Goal: Task Accomplishment & Management: Manage account settings

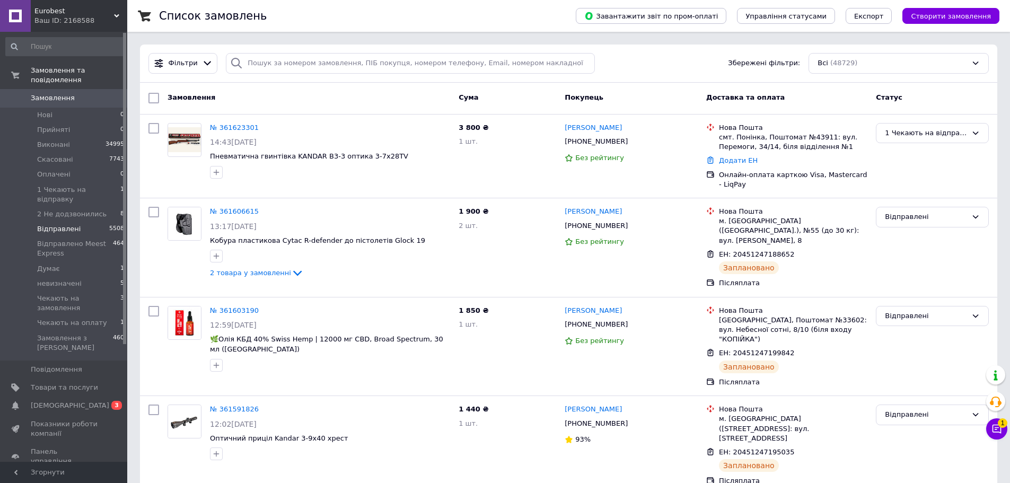
click at [75, 222] on li "Відправлені 5508" at bounding box center [65, 229] width 130 height 15
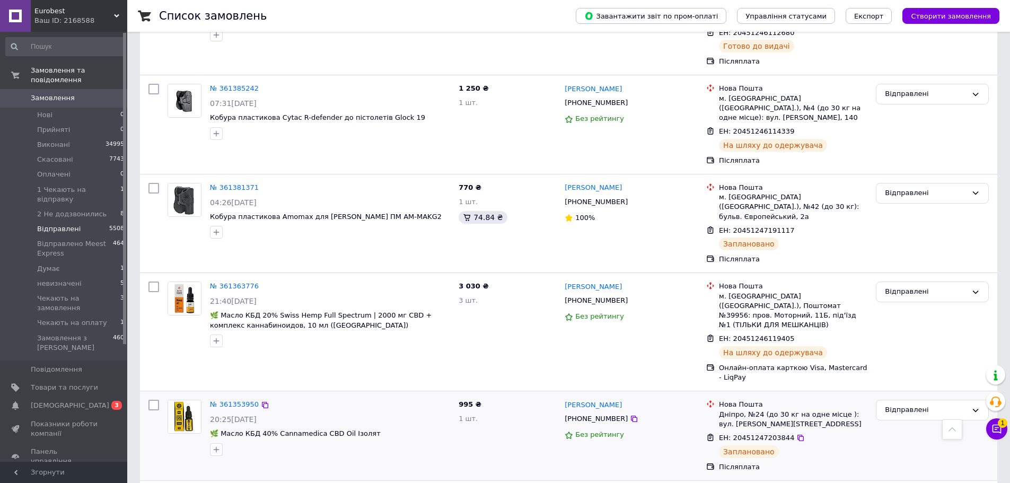
scroll to position [1696, 0]
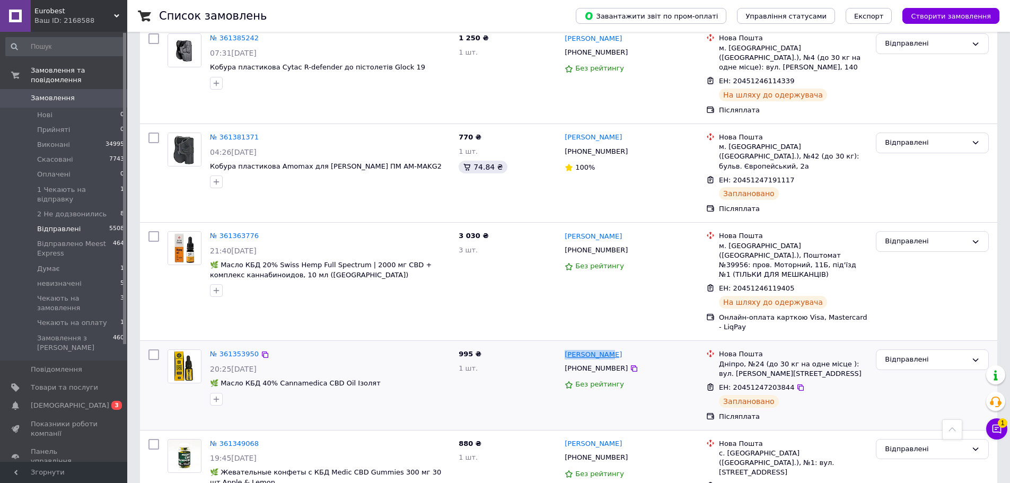
drag, startPoint x: 611, startPoint y: 220, endPoint x: 567, endPoint y: 220, distance: 44.5
click at [567, 348] on div "[PERSON_NAME]" at bounding box center [630, 354] width 135 height 12
copy link "[PERSON_NAME]"
drag, startPoint x: 621, startPoint y: 233, endPoint x: 604, endPoint y: 226, distance: 18.1
click at [630, 364] on icon at bounding box center [634, 368] width 8 height 8
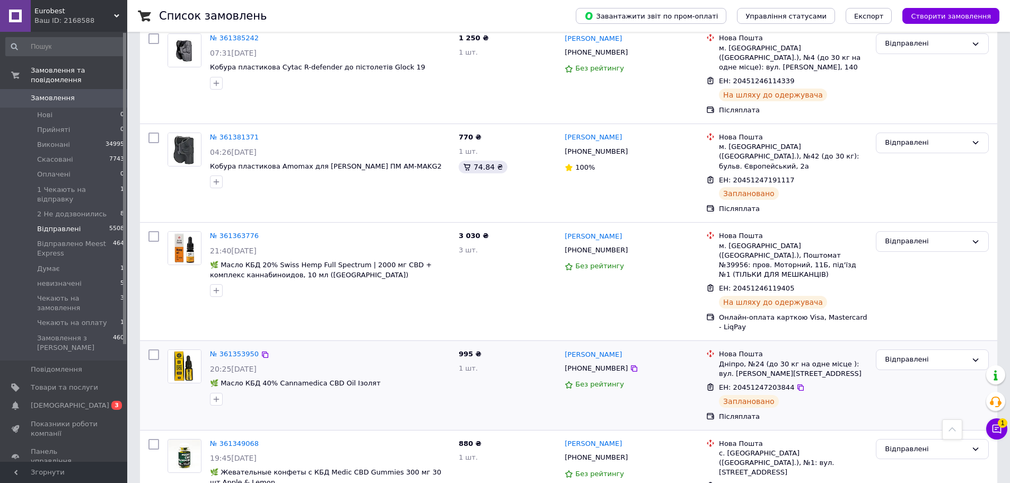
click at [236, 348] on div "№ 361353950" at bounding box center [234, 354] width 51 height 12
click at [242, 350] on link "№ 361353950" at bounding box center [234, 354] width 49 height 8
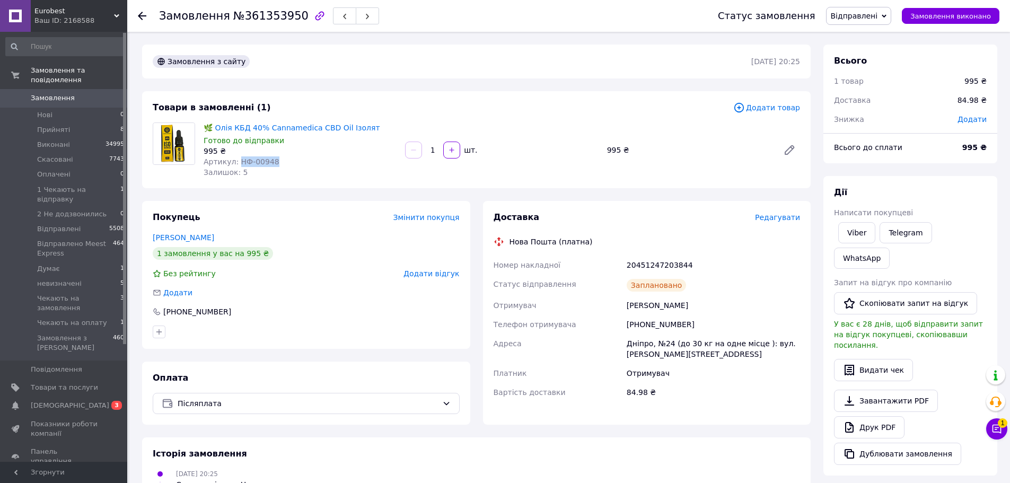
drag, startPoint x: 269, startPoint y: 163, endPoint x: 237, endPoint y: 163, distance: 31.8
click at [237, 163] on div "Артикул: НФ-00948" at bounding box center [300, 161] width 193 height 11
copy span "НФ-00948"
click at [72, 93] on span "Замовлення" at bounding box center [64, 98] width 67 height 10
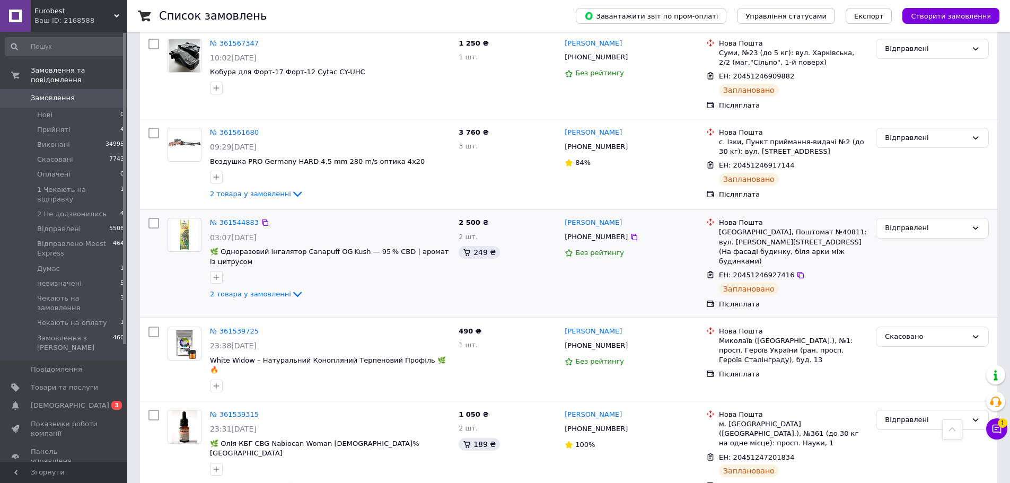
scroll to position [689, 0]
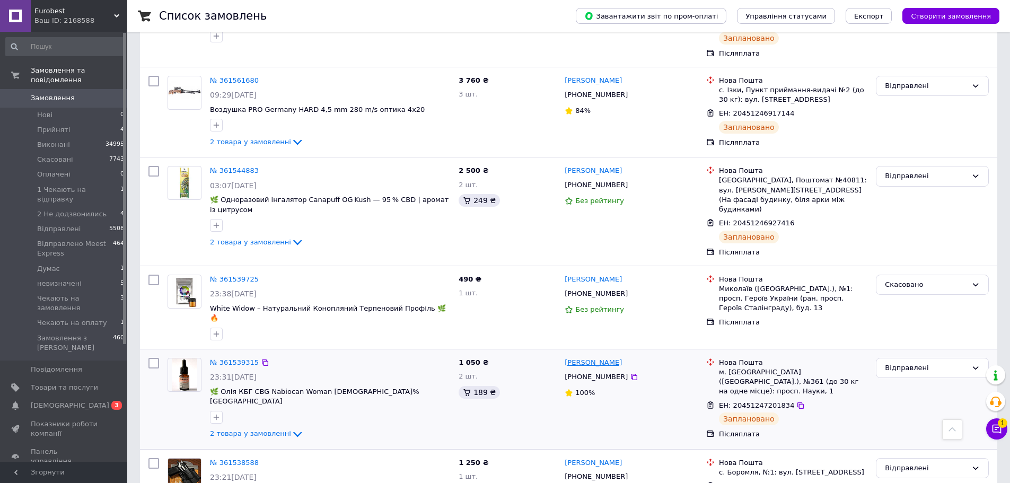
drag, startPoint x: 625, startPoint y: 308, endPoint x: 565, endPoint y: 308, distance: 60.4
click at [565, 357] on div "[PERSON_NAME]" at bounding box center [630, 363] width 135 height 12
copy link "[PERSON_NAME]"
drag, startPoint x: 287, startPoint y: 365, endPoint x: 284, endPoint y: 273, distance: 91.7
click at [291, 428] on icon at bounding box center [297, 434] width 13 height 13
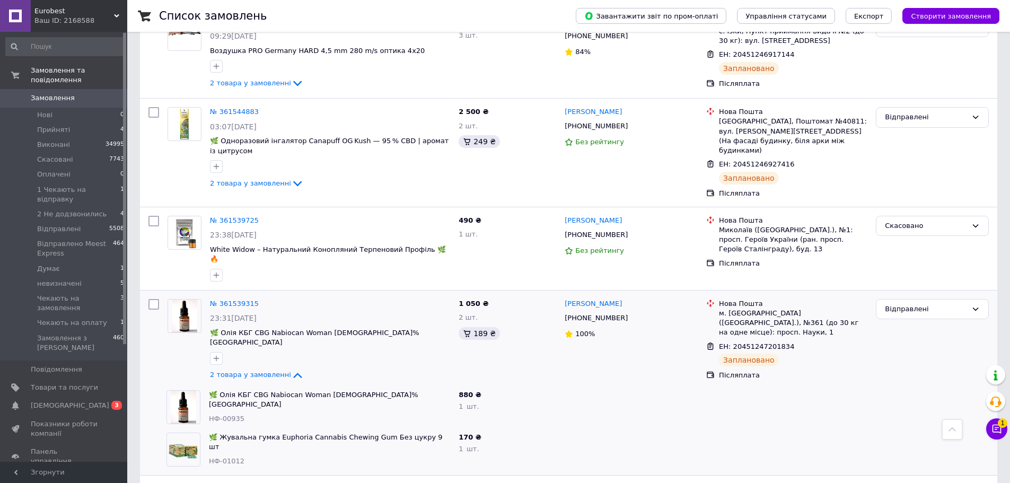
scroll to position [795, 0]
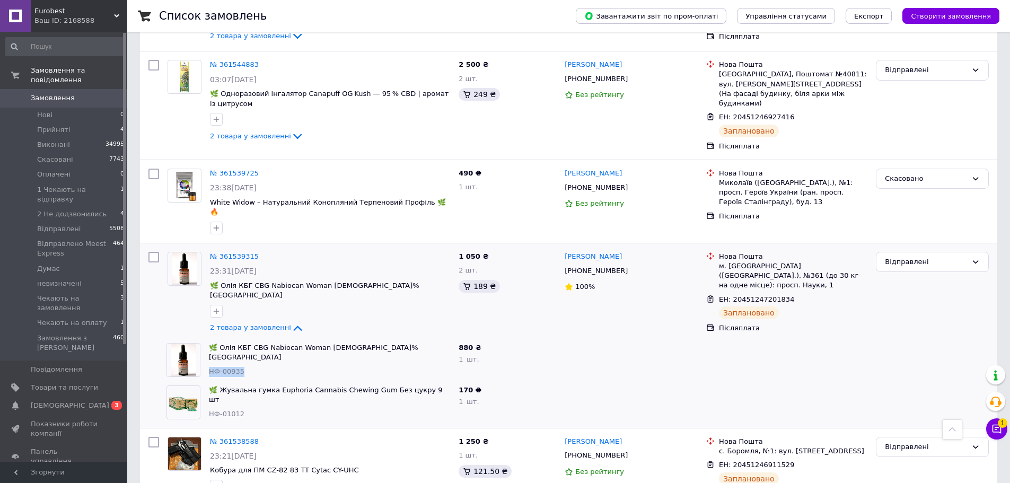
drag, startPoint x: 244, startPoint y: 297, endPoint x: 210, endPoint y: 297, distance: 33.9
click at [210, 367] on div "НФ-00935" at bounding box center [329, 372] width 241 height 10
copy span "НФ-00935"
drag, startPoint x: 236, startPoint y: 339, endPoint x: 209, endPoint y: 340, distance: 26.5
click at [209, 410] on span "НФ-01012" at bounding box center [227, 414] width 36 height 8
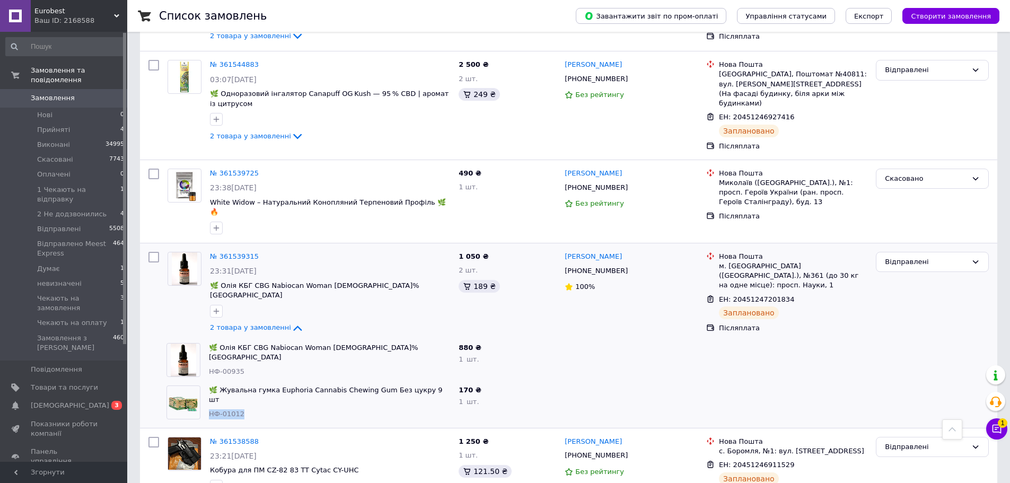
copy span "НФ-01012"
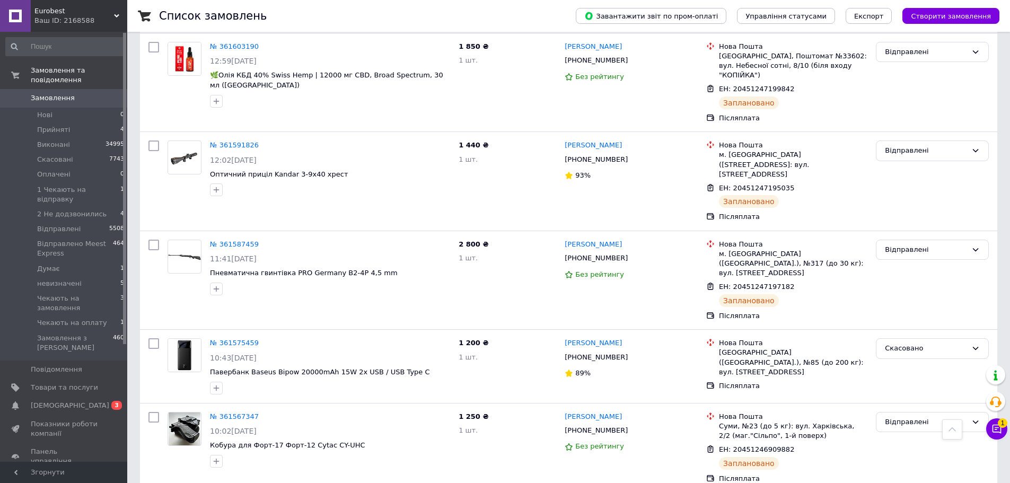
scroll to position [159, 0]
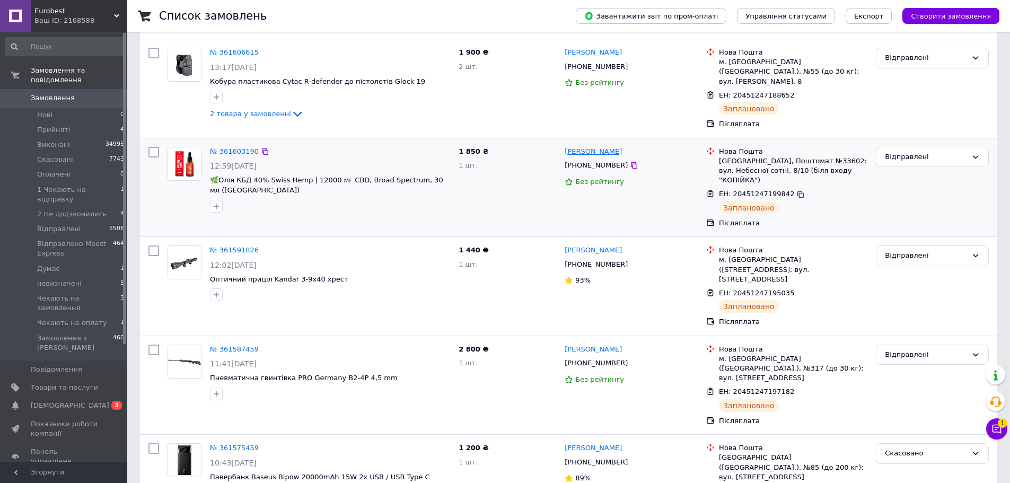
drag, startPoint x: 620, startPoint y: 144, endPoint x: 564, endPoint y: 144, distance: 55.7
click at [564, 146] on div "[PERSON_NAME]" at bounding box center [630, 152] width 135 height 12
copy link "[PERSON_NAME]"
click at [630, 161] on icon at bounding box center [634, 165] width 8 height 8
click at [105, 7] on span "Eurobest" at bounding box center [74, 11] width 80 height 10
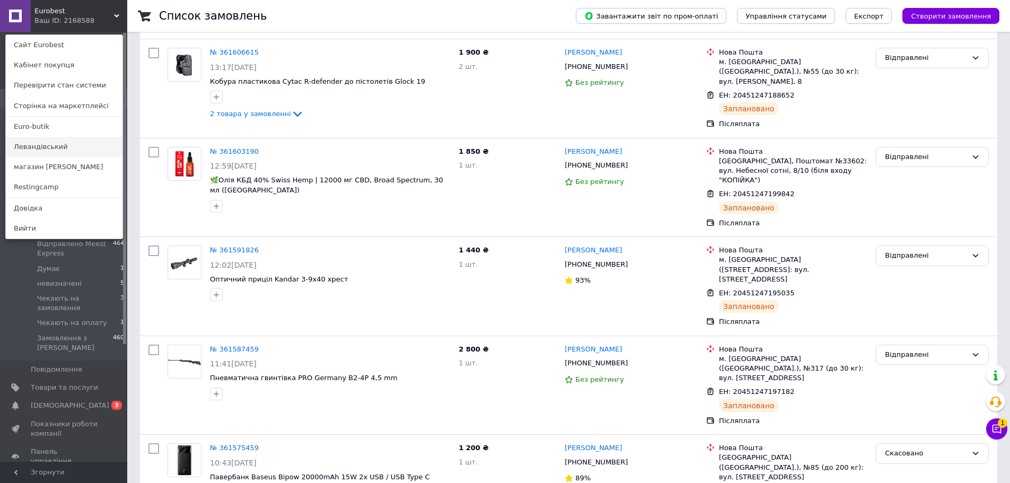
click at [53, 149] on link "Левандівський" at bounding box center [64, 147] width 117 height 20
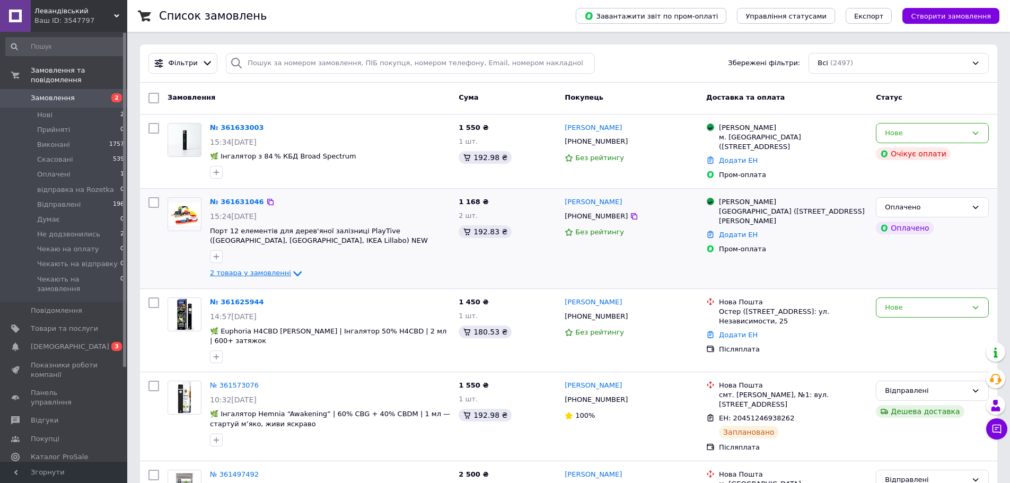
click at [291, 271] on icon at bounding box center [297, 273] width 13 height 13
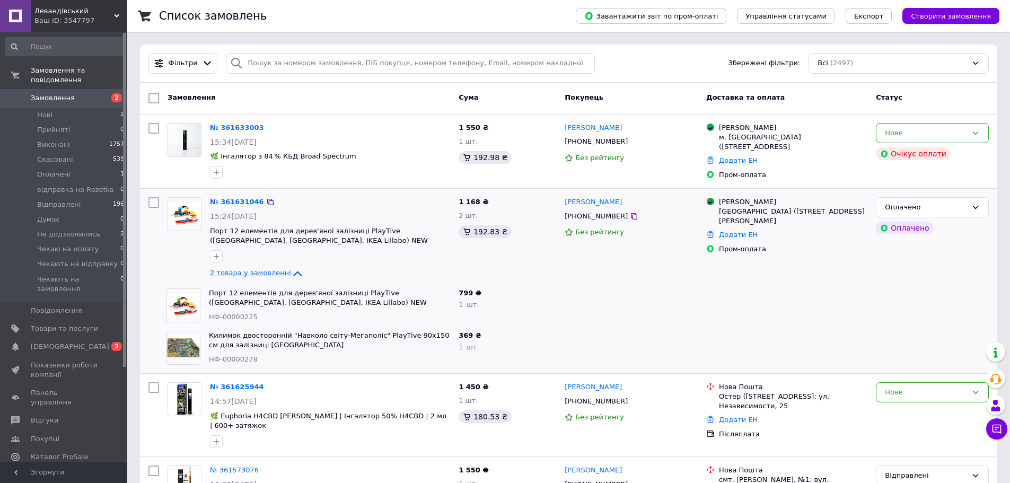
click at [291, 271] on icon at bounding box center [297, 273] width 13 height 13
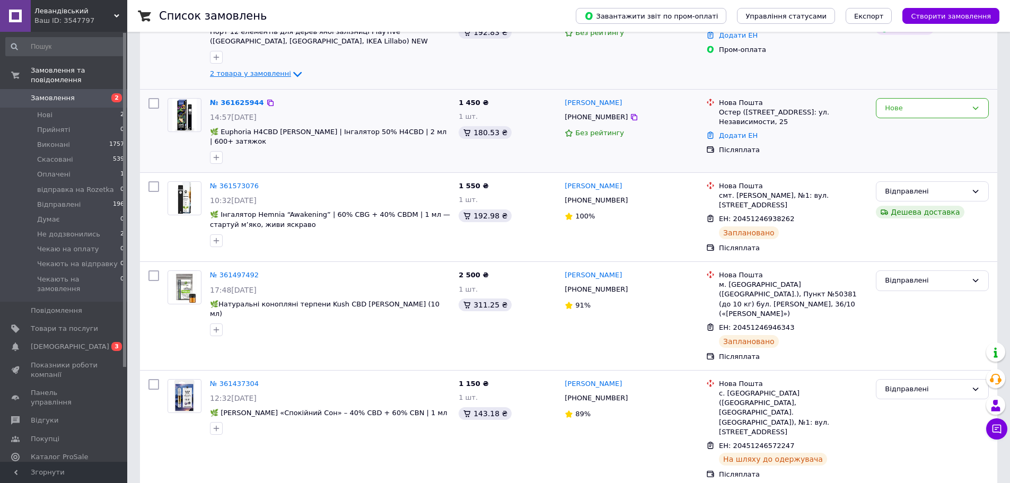
scroll to position [212, 0]
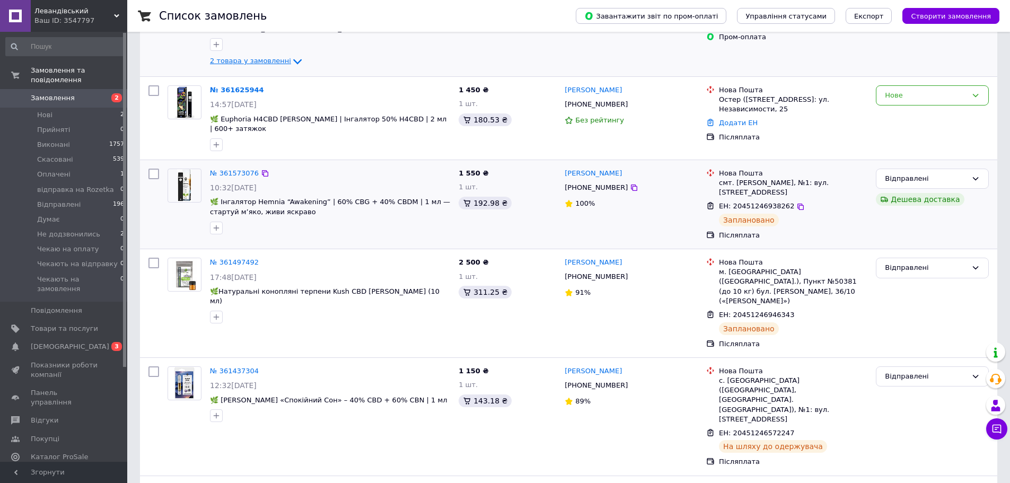
drag, startPoint x: 628, startPoint y: 174, endPoint x: 562, endPoint y: 175, distance: 66.3
click at [562, 175] on div "Александр Гайдук +380979622327 100%" at bounding box center [631, 204] width 142 height 80
copy link "Александр Гайдук"
click at [631, 190] on icon at bounding box center [634, 187] width 6 height 6
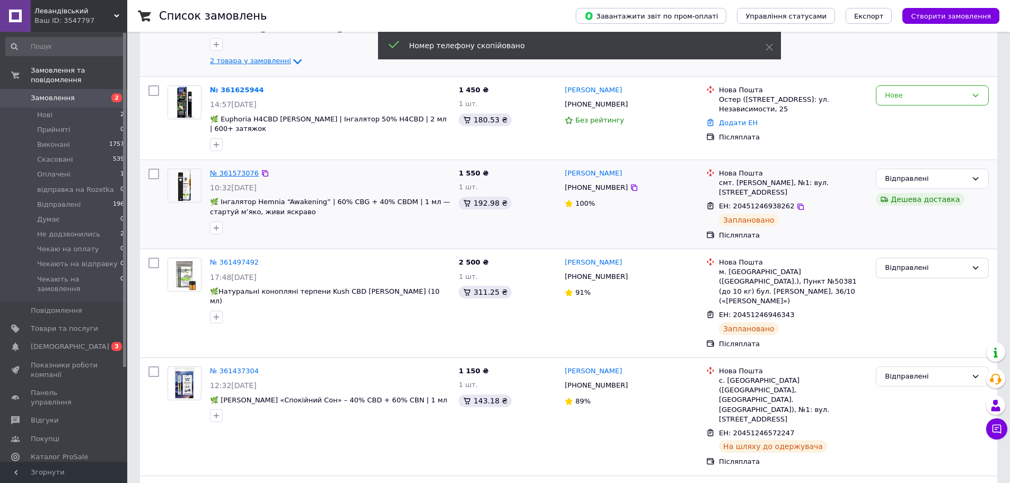
click at [236, 170] on link "№ 361573076" at bounding box center [234, 173] width 49 height 8
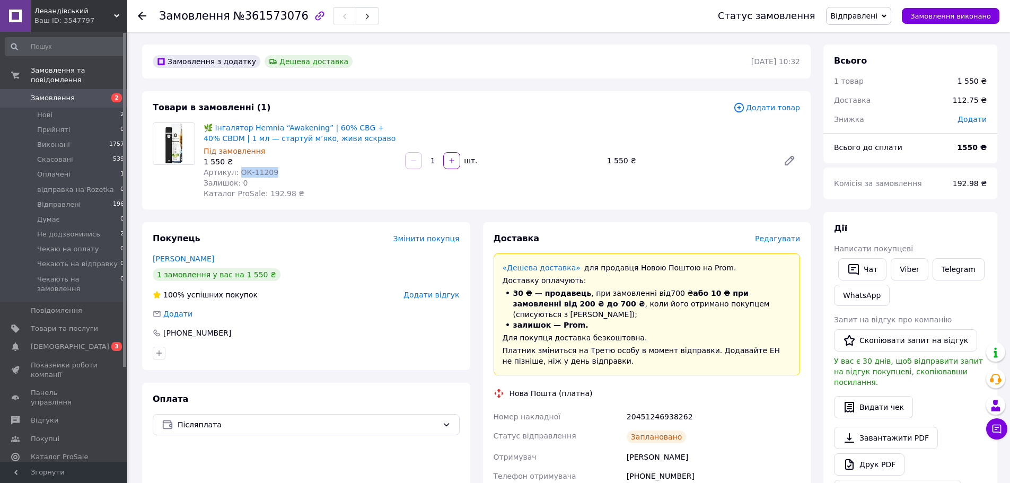
drag, startPoint x: 260, startPoint y: 172, endPoint x: 235, endPoint y: 172, distance: 25.4
click at [235, 172] on div "Артикул: ОК-11209" at bounding box center [300, 172] width 193 height 11
copy span "ОК-11209"
click at [791, 157] on icon at bounding box center [789, 160] width 8 height 8
click at [53, 93] on span "Замовлення" at bounding box center [53, 98] width 44 height 10
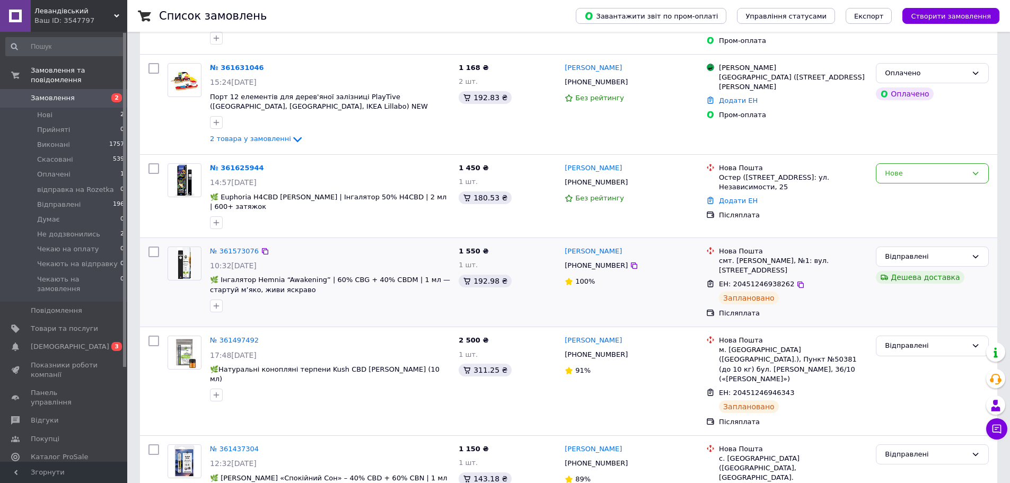
scroll to position [159, 0]
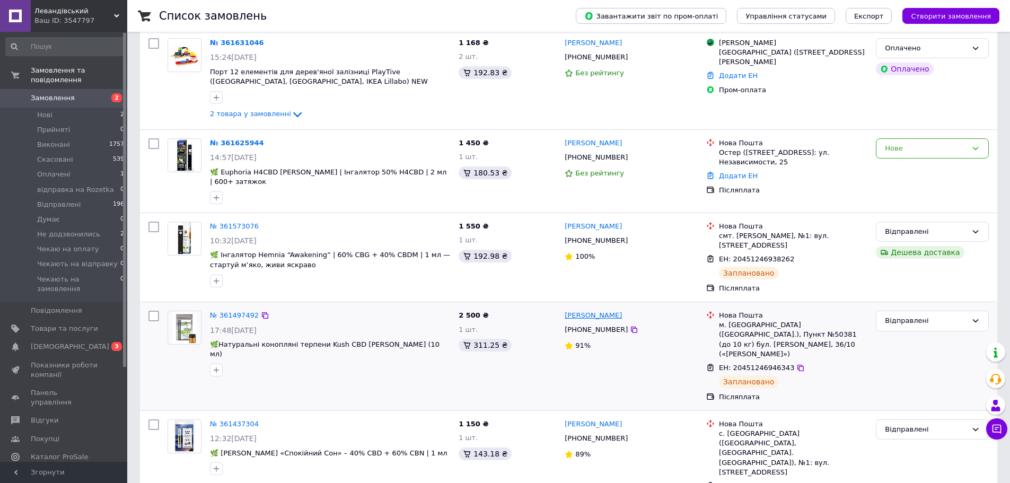
drag, startPoint x: 632, startPoint y: 312, endPoint x: 566, endPoint y: 309, distance: 65.8
click at [566, 310] on div "Владислав Миглазов" at bounding box center [630, 316] width 135 height 12
copy link "Владислав Миглазов"
click at [239, 312] on link "№ 361497492" at bounding box center [234, 315] width 49 height 8
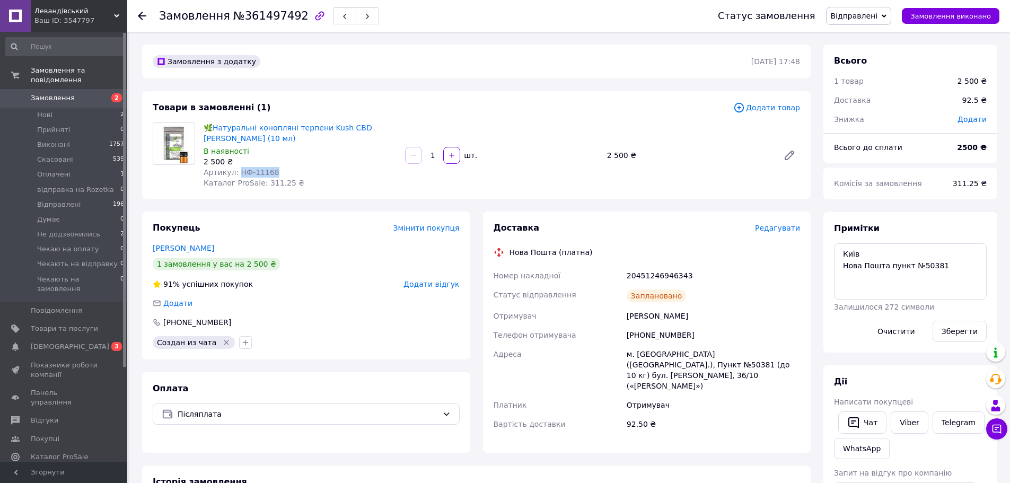
drag, startPoint x: 272, startPoint y: 171, endPoint x: 235, endPoint y: 170, distance: 37.1
click at [235, 170] on div "Артикул: НФ-11168" at bounding box center [300, 172] width 193 height 11
copy span "НФ-11168"
click at [77, 24] on div "Ваш ID: 3547797" at bounding box center [80, 21] width 93 height 10
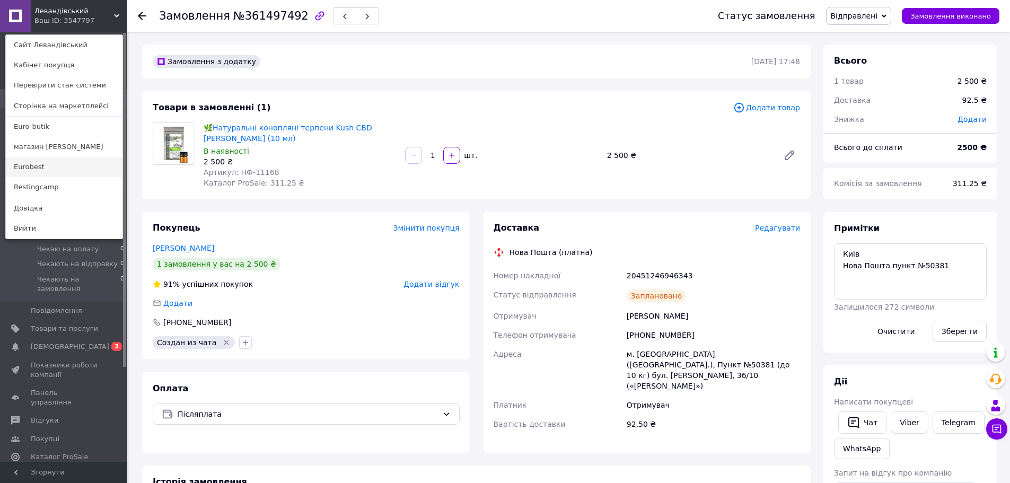
click at [39, 167] on link "Eurobest" at bounding box center [64, 167] width 117 height 20
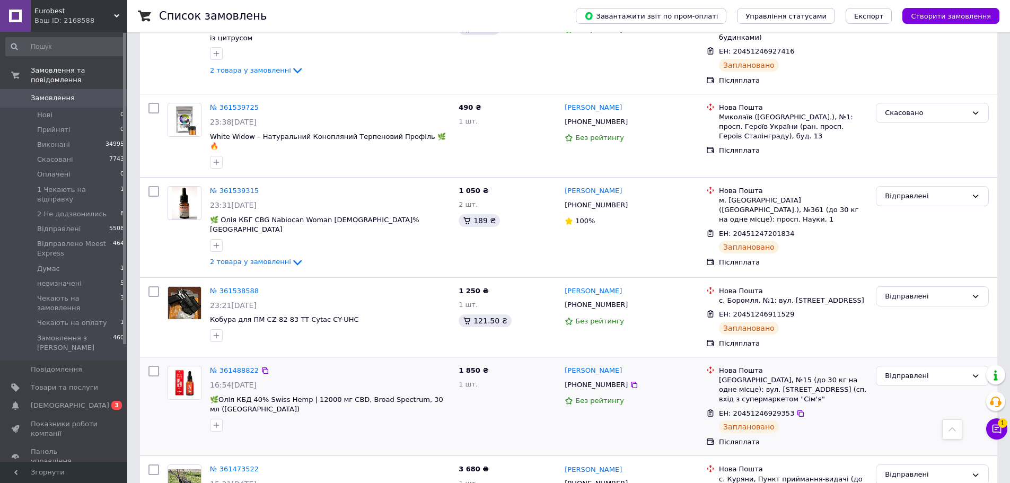
scroll to position [954, 0]
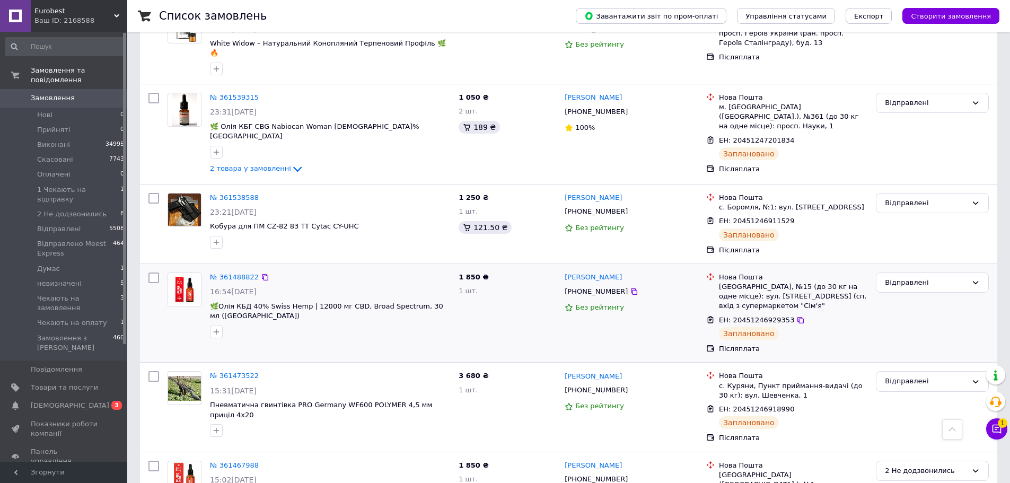
drag, startPoint x: 620, startPoint y: 212, endPoint x: 561, endPoint y: 215, distance: 59.4
click at [564, 271] on div "Сергій Чиренко" at bounding box center [630, 277] width 135 height 12
copy link "[PERSON_NAME]"
drag, startPoint x: 622, startPoint y: 226, endPoint x: 572, endPoint y: 210, distance: 52.5
click at [630, 287] on icon at bounding box center [634, 291] width 8 height 8
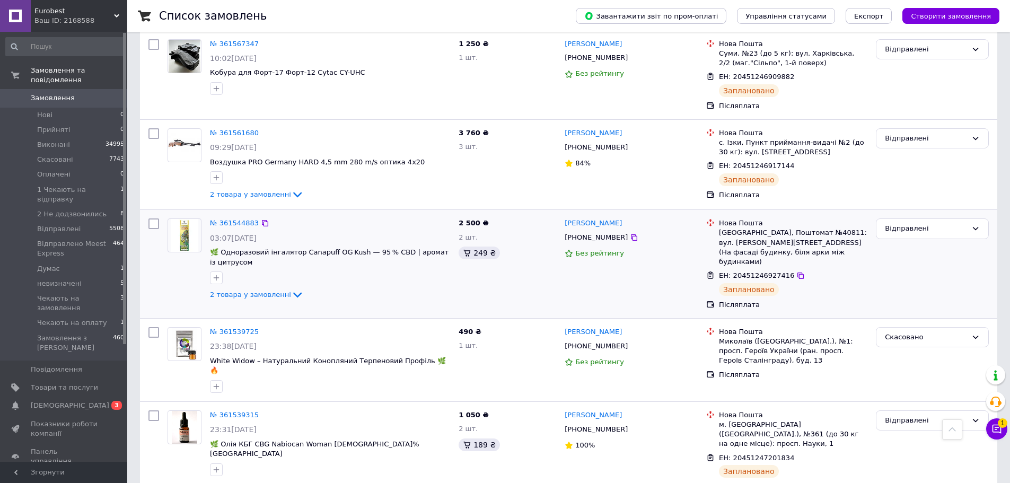
scroll to position [636, 0]
drag, startPoint x: 626, startPoint y: 187, endPoint x: 552, endPoint y: 217, distance: 80.8
click at [563, 215] on div "Антон Семенченко +380631710098 Без рейтингу" at bounding box center [631, 265] width 142 height 100
copy link "[PERSON_NAME]"
drag, startPoint x: 617, startPoint y: 202, endPoint x: 612, endPoint y: 199, distance: 5.9
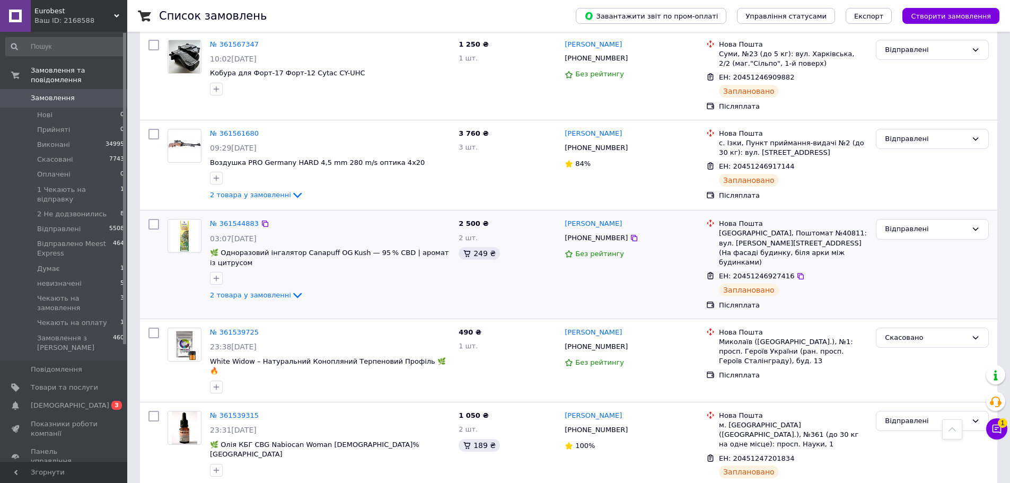
click at [630, 234] on icon at bounding box center [634, 238] width 8 height 8
click at [231, 218] on div "№ 361544883" at bounding box center [234, 224] width 51 height 12
click at [231, 219] on link "№ 361544883" at bounding box center [234, 223] width 49 height 8
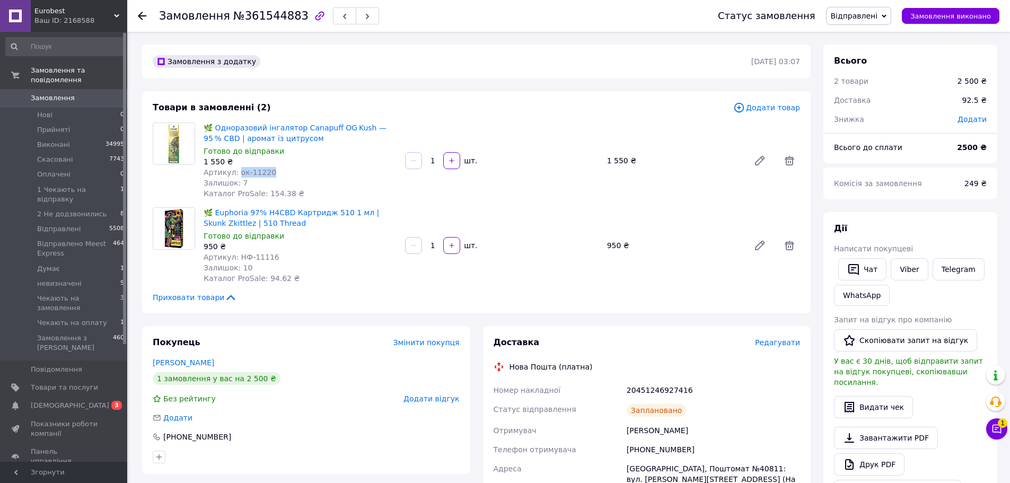
drag, startPoint x: 269, startPoint y: 172, endPoint x: 235, endPoint y: 173, distance: 34.0
click at [235, 173] on div "Артикул: ок-11220" at bounding box center [300, 172] width 193 height 11
copy span "ок-11220"
click at [227, 216] on link "🌿 Euphoria 97% H4CBD Картридж 510 1 мл | Skunk Zkittlez | 510 Thread" at bounding box center [291, 217] width 175 height 19
click at [73, 17] on div "Ваш ID: 2168588" at bounding box center [80, 21] width 93 height 10
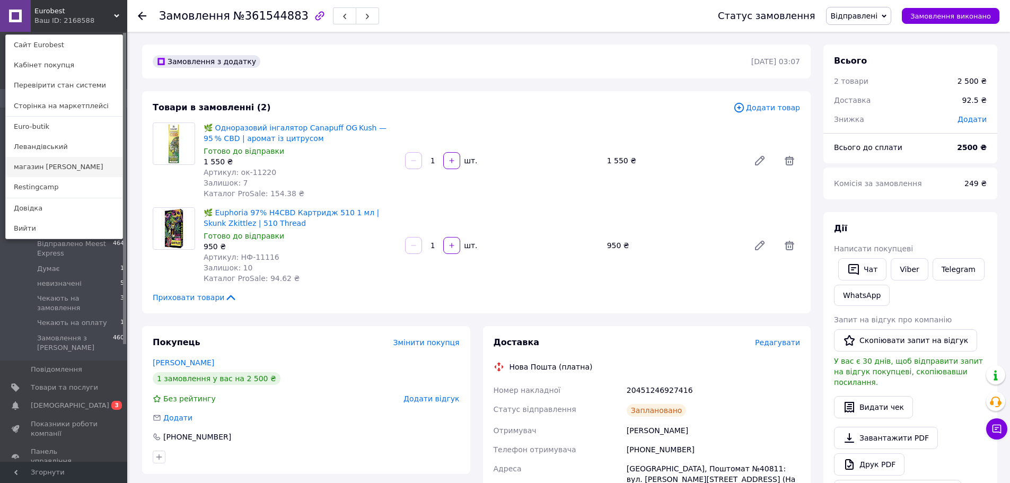
click at [53, 163] on link "магазин [PERSON_NAME]" at bounding box center [64, 167] width 117 height 20
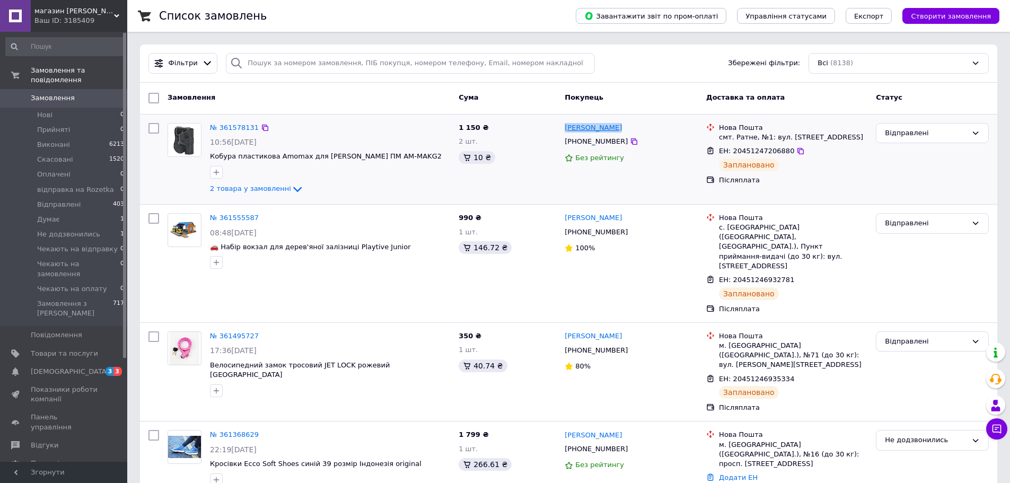
drag, startPoint x: 610, startPoint y: 130, endPoint x: 566, endPoint y: 130, distance: 43.5
click at [566, 130] on div "Павло Боценюк" at bounding box center [630, 128] width 135 height 12
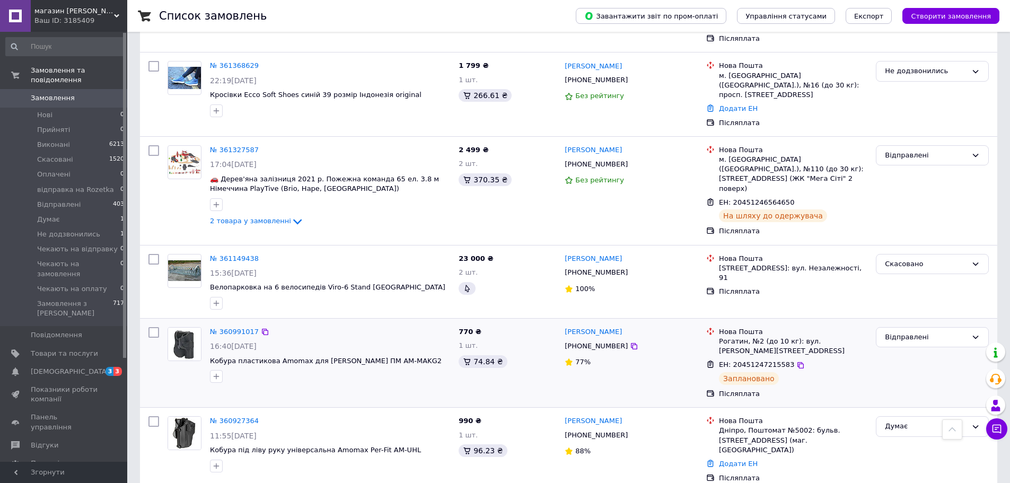
scroll to position [371, 0]
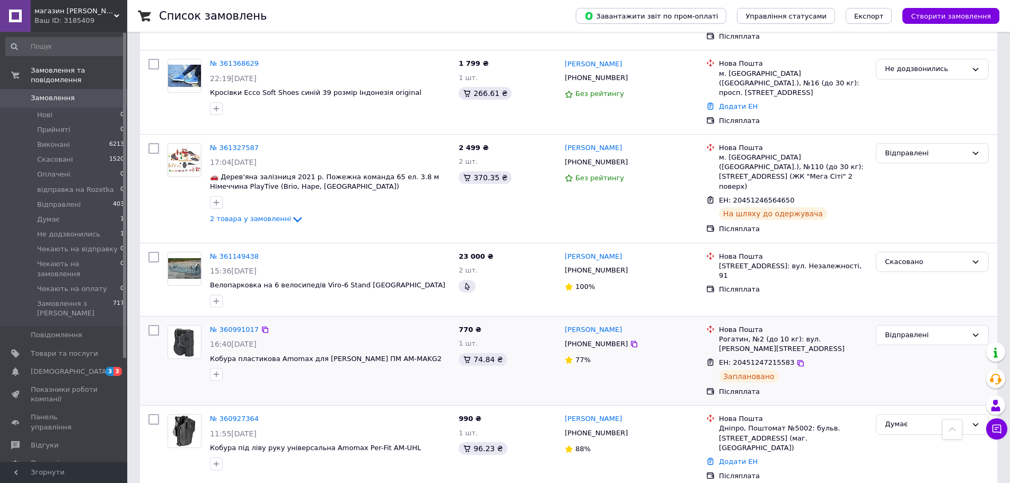
drag, startPoint x: 616, startPoint y: 286, endPoint x: 563, endPoint y: 286, distance: 53.0
click at [563, 321] on div "Роман Білецький +380986714089 77%" at bounding box center [631, 361] width 142 height 80
copy link "Роман Білецький"
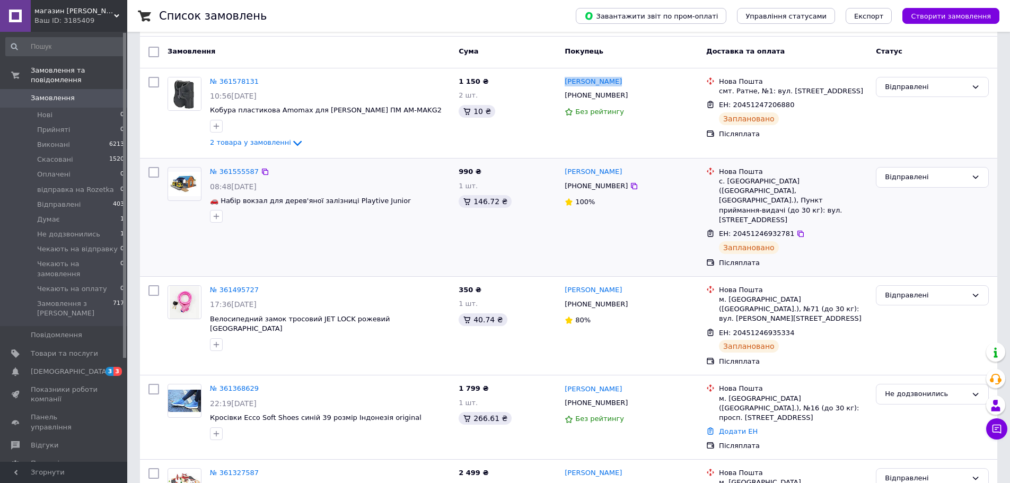
scroll to position [0, 0]
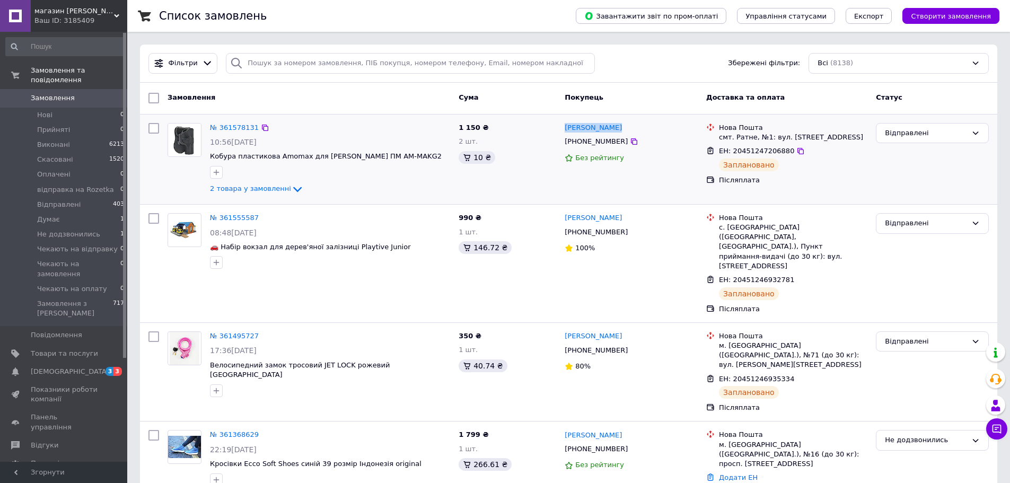
drag, startPoint x: 618, startPoint y: 129, endPoint x: 564, endPoint y: 134, distance: 54.3
click at [564, 134] on div "Павло Боценюк" at bounding box center [630, 128] width 135 height 12
copy link "Павло Боценюк"
click at [630, 143] on icon at bounding box center [634, 141] width 8 height 8
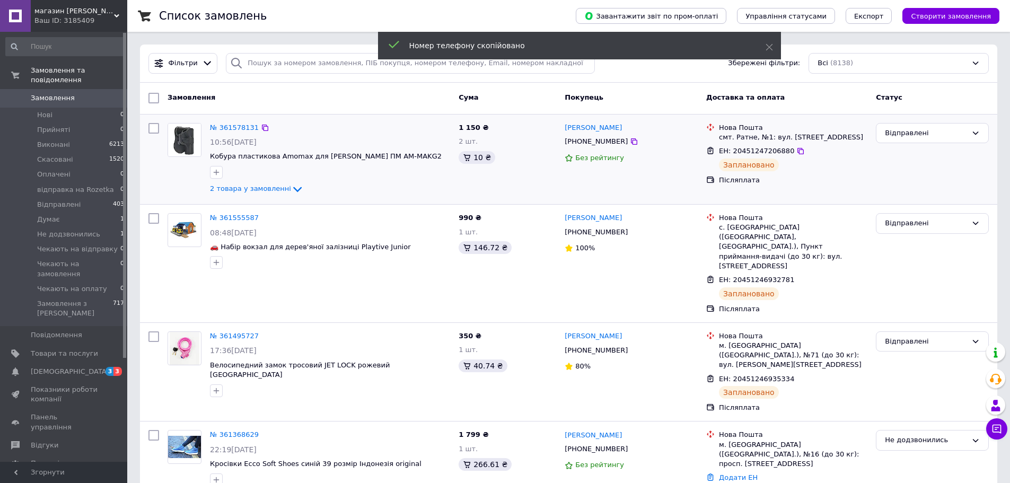
click at [291, 185] on icon at bounding box center [297, 189] width 13 height 13
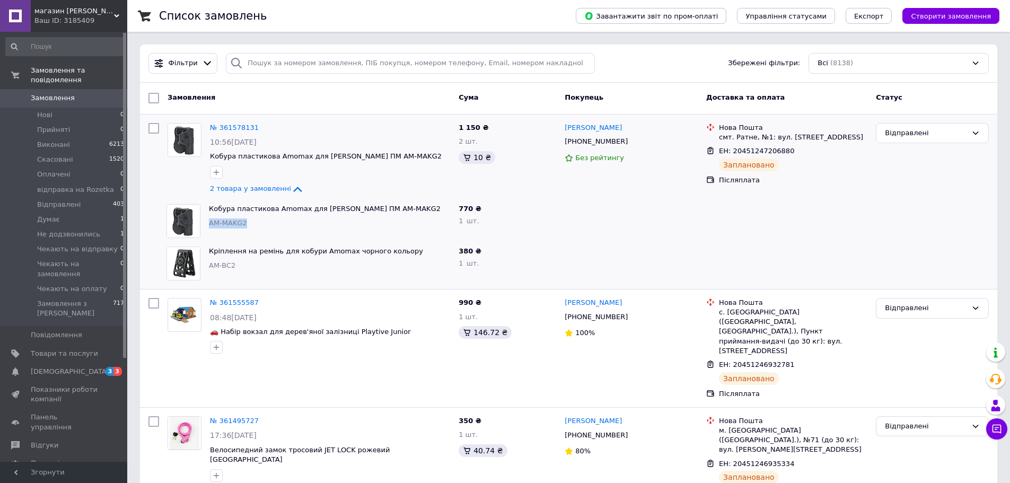
drag, startPoint x: 262, startPoint y: 227, endPoint x: 209, endPoint y: 228, distance: 53.0
click at [209, 228] on div "Кобура пластикова Amomax для Макарова ПМ AM-MAKG2 AM-MAKG2" at bounding box center [330, 221] width 250 height 42
copy span "AM-MAKG2"
drag, startPoint x: 235, startPoint y: 266, endPoint x: 210, endPoint y: 268, distance: 25.0
click at [210, 268] on div "AM-BC2" at bounding box center [329, 266] width 241 height 10
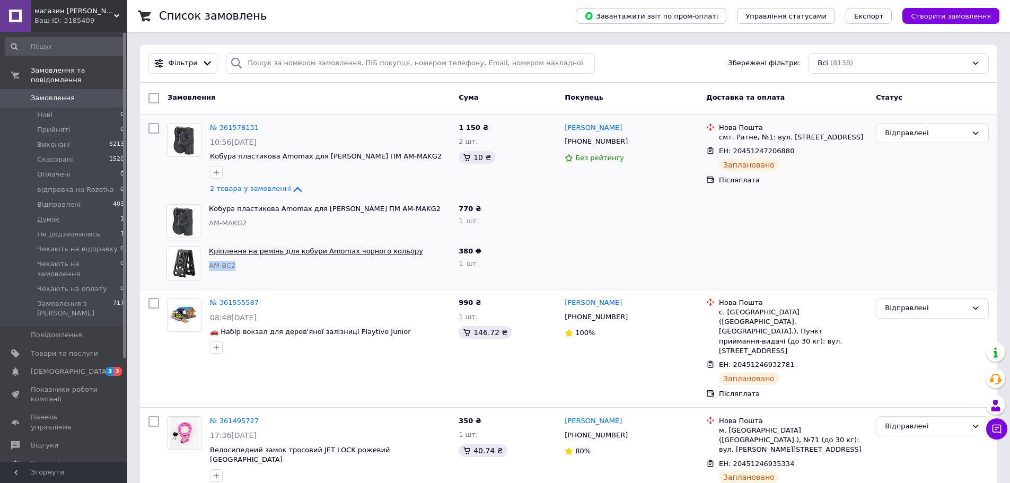
copy span "AM-BC2"
click at [90, 17] on div "Ваш ID: 3185409" at bounding box center [80, 21] width 93 height 10
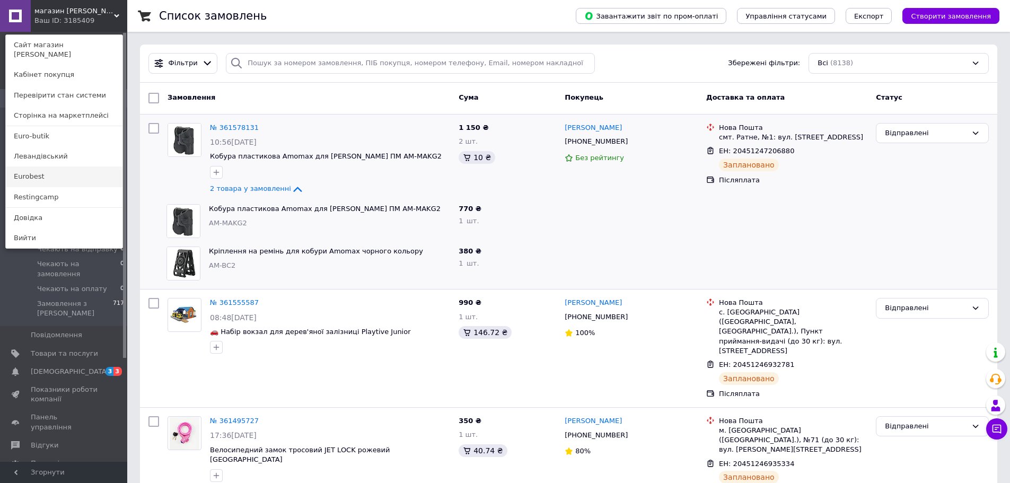
click at [57, 166] on link "Eurobest" at bounding box center [64, 176] width 117 height 20
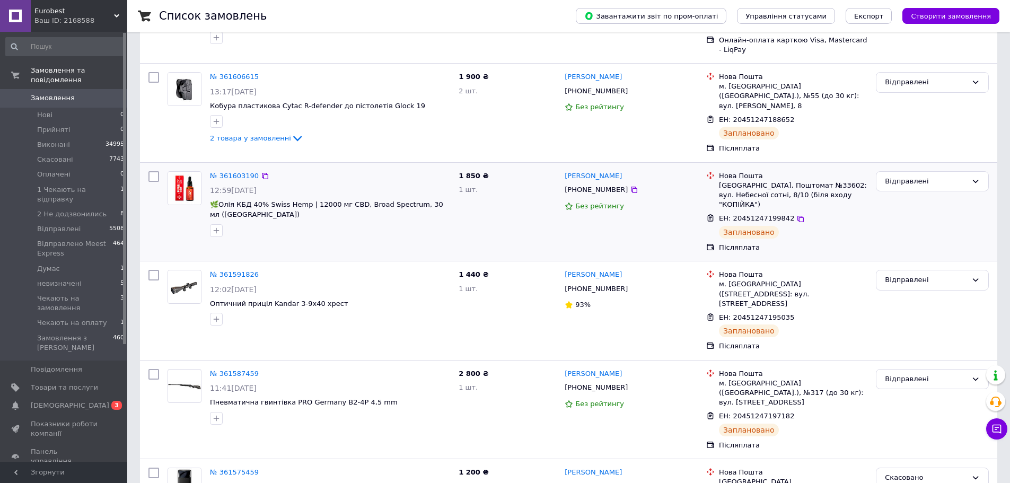
scroll to position [159, 0]
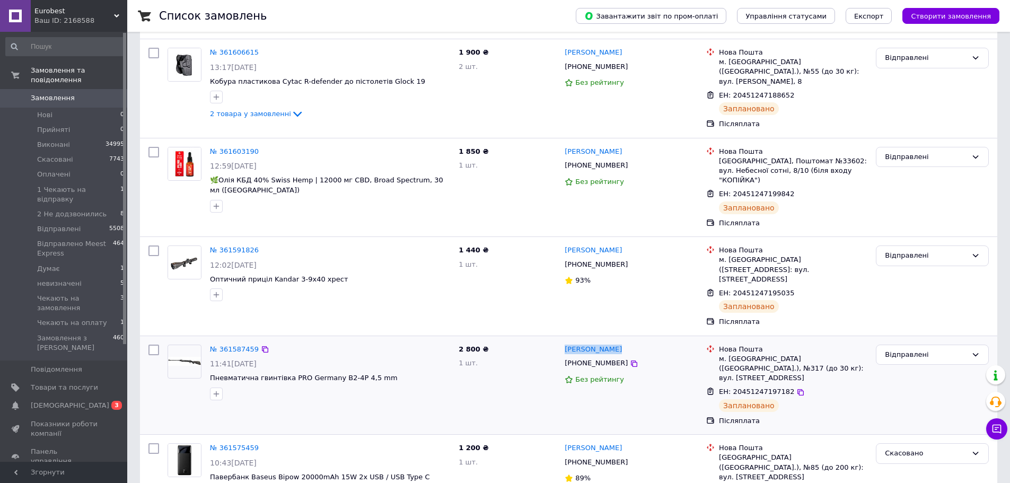
drag, startPoint x: 624, startPoint y: 322, endPoint x: 560, endPoint y: 323, distance: 63.6
click at [560, 340] on div "[PERSON_NAME] [PHONE_NUMBER] Без рейтингу" at bounding box center [631, 385] width 142 height 90
copy link "[PERSON_NAME]"
click at [631, 360] on icon at bounding box center [634, 363] width 6 height 6
drag, startPoint x: 637, startPoint y: 232, endPoint x: 564, endPoint y: 235, distance: 73.2
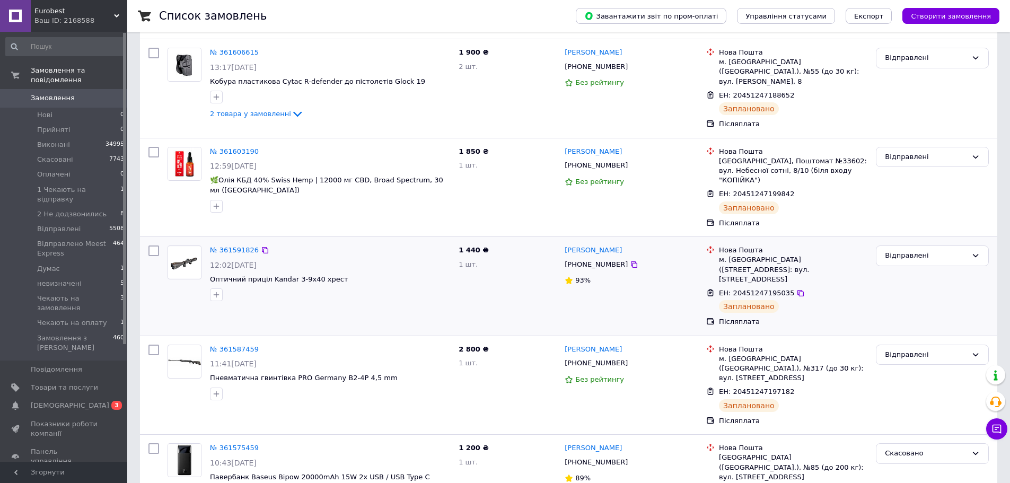
click at [564, 244] on div "[PERSON_NAME]" at bounding box center [630, 250] width 135 height 12
copy link "[PERSON_NAME]"
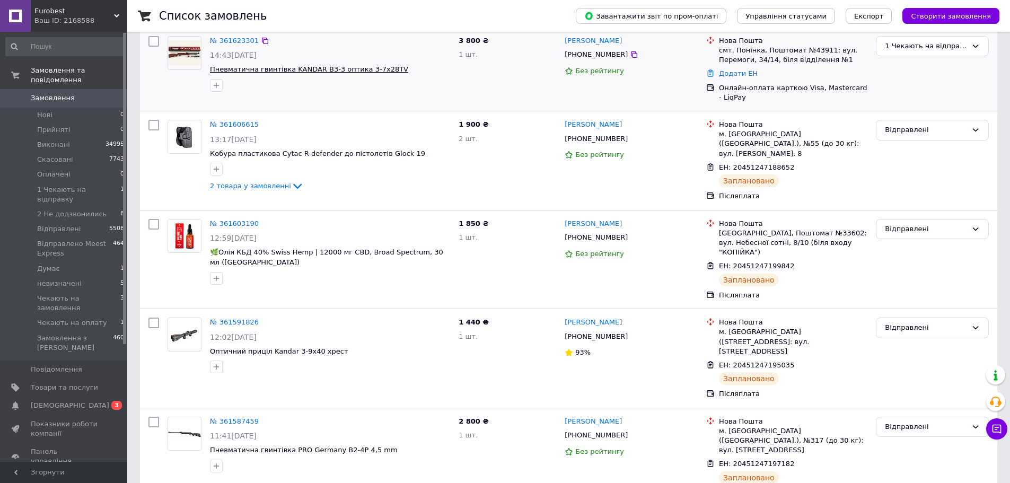
scroll to position [0, 0]
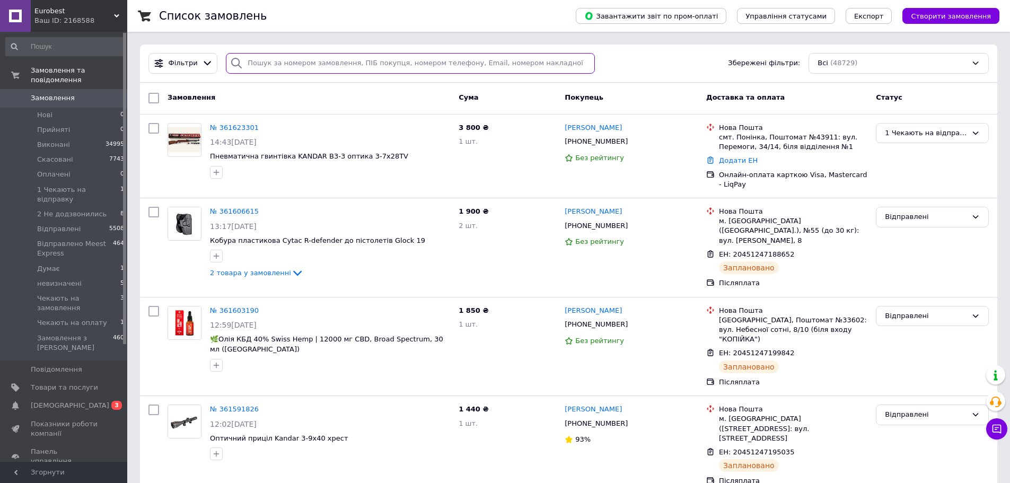
click at [300, 63] on input "search" at bounding box center [410, 63] width 369 height 21
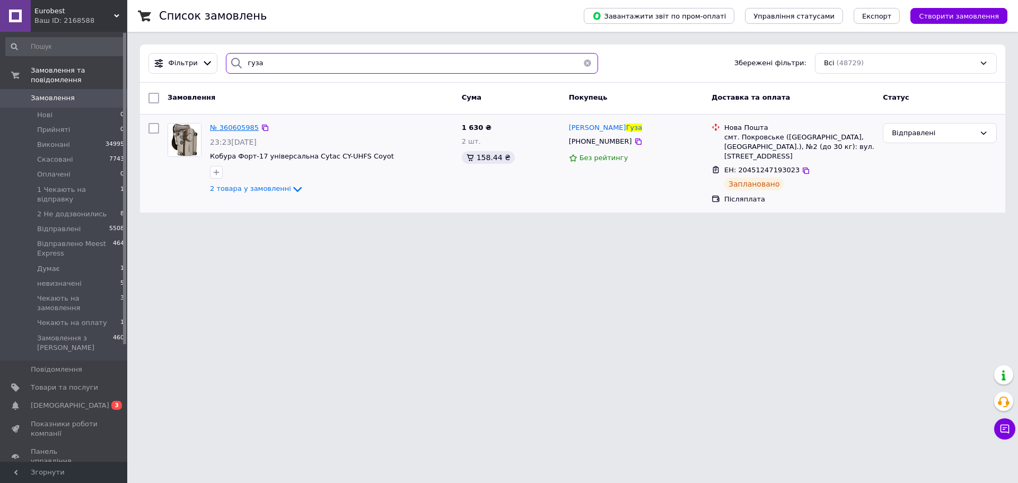
type input "гуза"
click at [225, 129] on span "№ 360605985" at bounding box center [234, 127] width 49 height 8
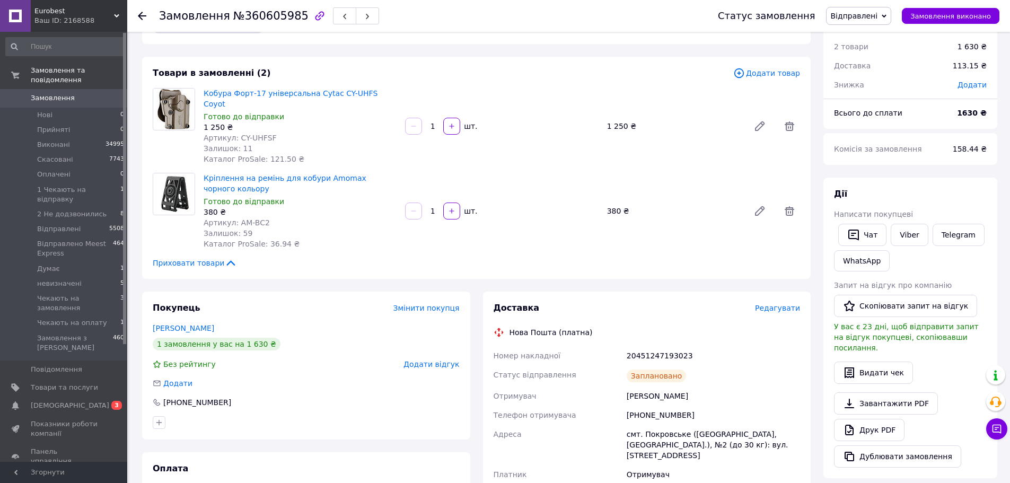
scroll to position [53, 0]
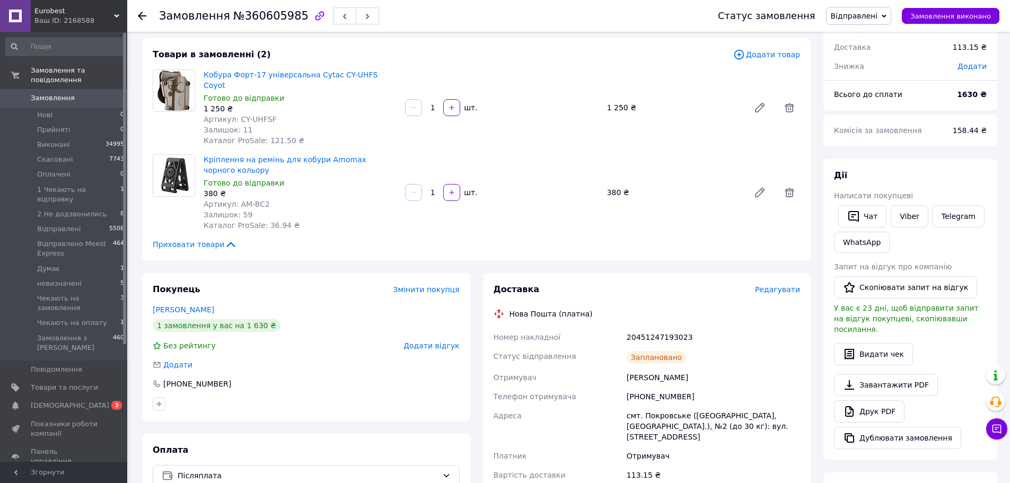
drag, startPoint x: 624, startPoint y: 367, endPoint x: 691, endPoint y: 368, distance: 67.3
click at [691, 368] on div "[PERSON_NAME]" at bounding box center [713, 377] width 178 height 19
copy div "[PERSON_NAME]"
drag, startPoint x: 626, startPoint y: 384, endPoint x: 686, endPoint y: 383, distance: 59.4
click at [686, 383] on div "Номер накладної 20451247193023 Статус відправлення Заплановано Отримувач [PERSO…" at bounding box center [646, 406] width 311 height 157
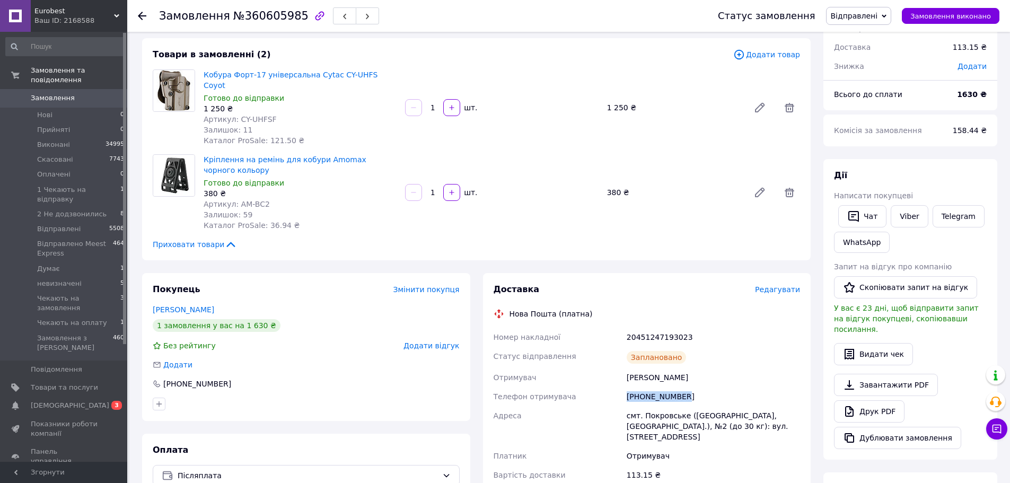
copy div "Телефон отримувача [PHONE_NUMBER]"
drag, startPoint x: 268, startPoint y: 196, endPoint x: 235, endPoint y: 194, distance: 32.9
click at [235, 199] on div "Артикул: AM-BC2" at bounding box center [300, 204] width 193 height 11
copy span "AM-BC2"
drag, startPoint x: 235, startPoint y: 110, endPoint x: 263, endPoint y: 109, distance: 28.1
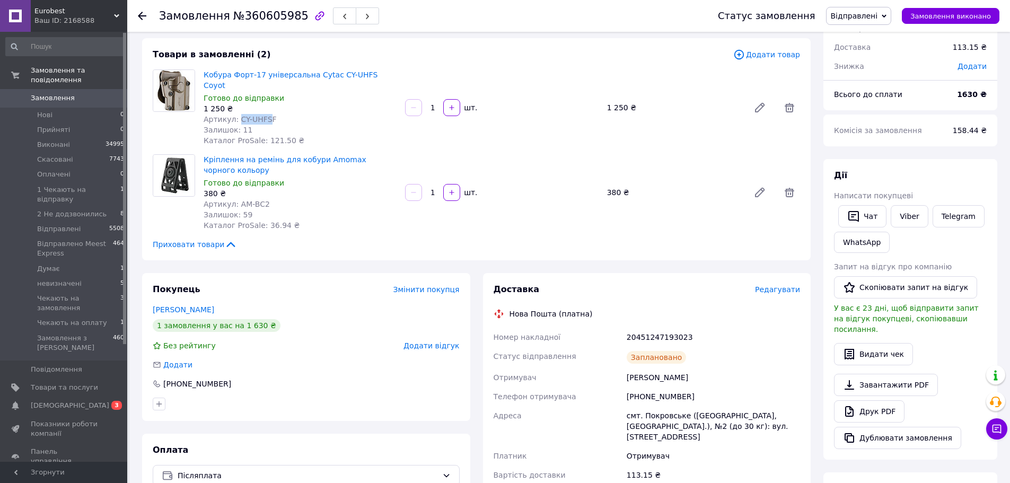
click at [263, 115] on span "Артикул: CY-UHFSF" at bounding box center [240, 119] width 73 height 8
copy span "CY-UHFS"
click at [71, 93] on span "Замовлення" at bounding box center [64, 98] width 67 height 10
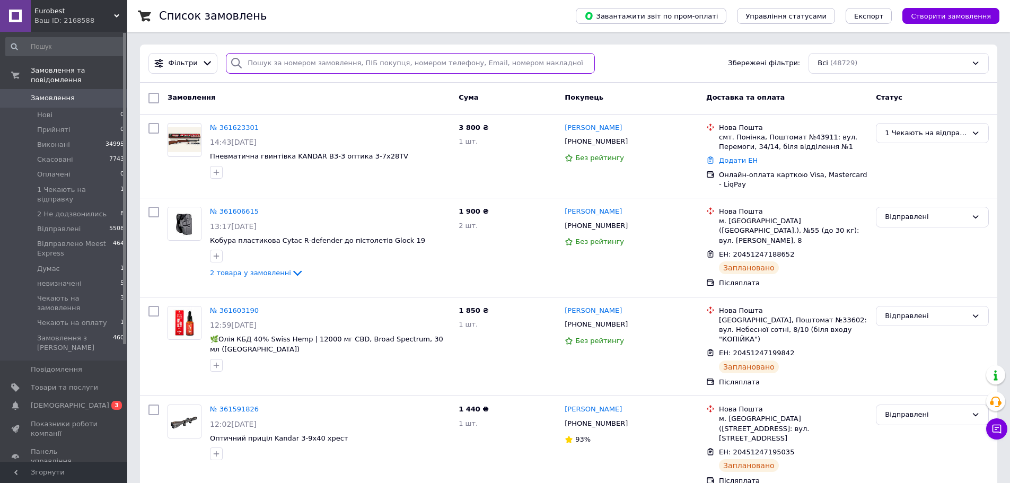
click at [383, 69] on input "search" at bounding box center [410, 63] width 369 height 21
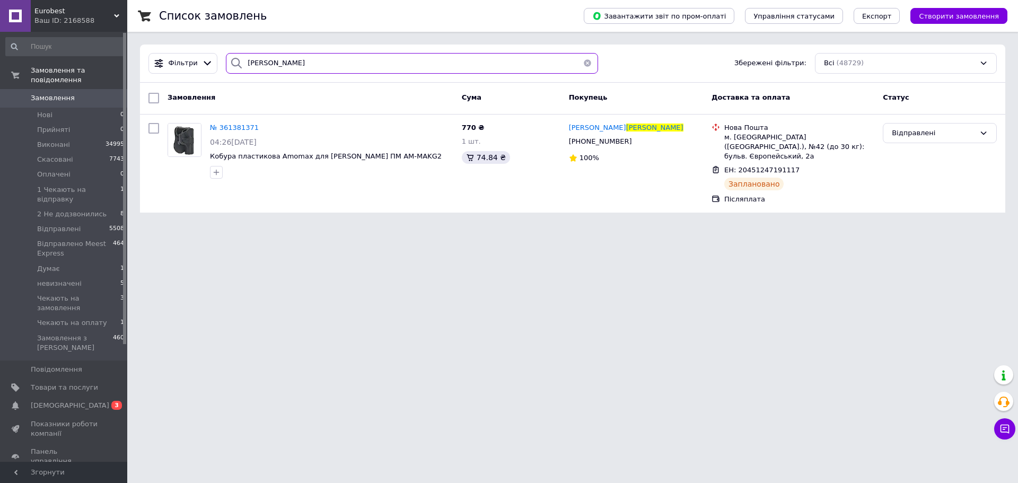
type input "[PERSON_NAME]"
drag, startPoint x: 278, startPoint y: 57, endPoint x: 225, endPoint y: 61, distance: 52.6
click at [226, 61] on div "[PERSON_NAME]" at bounding box center [412, 63] width 372 height 21
click at [585, 64] on button "button" at bounding box center [587, 63] width 21 height 21
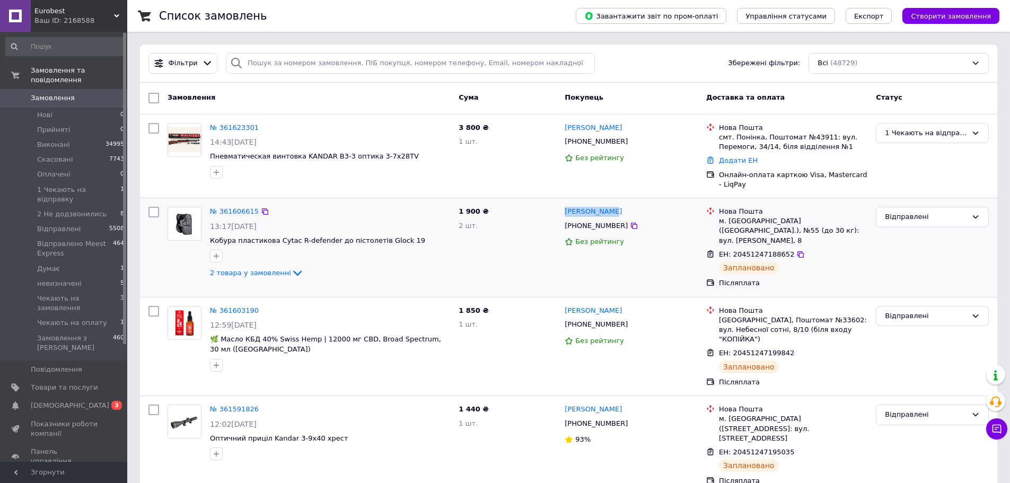
drag, startPoint x: 612, startPoint y: 214, endPoint x: 557, endPoint y: 217, distance: 55.2
click at [557, 217] on div "№ 361606615 13:17[DATE] Кобура пластикова Cytac R-defender до пістолетів Glock …" at bounding box center [568, 247] width 849 height 90
copy div "2 шт. [PERSON_NAME]"
drag, startPoint x: 619, startPoint y: 225, endPoint x: 270, endPoint y: 40, distance: 395.0
click at [631, 225] on icon at bounding box center [634, 226] width 6 height 6
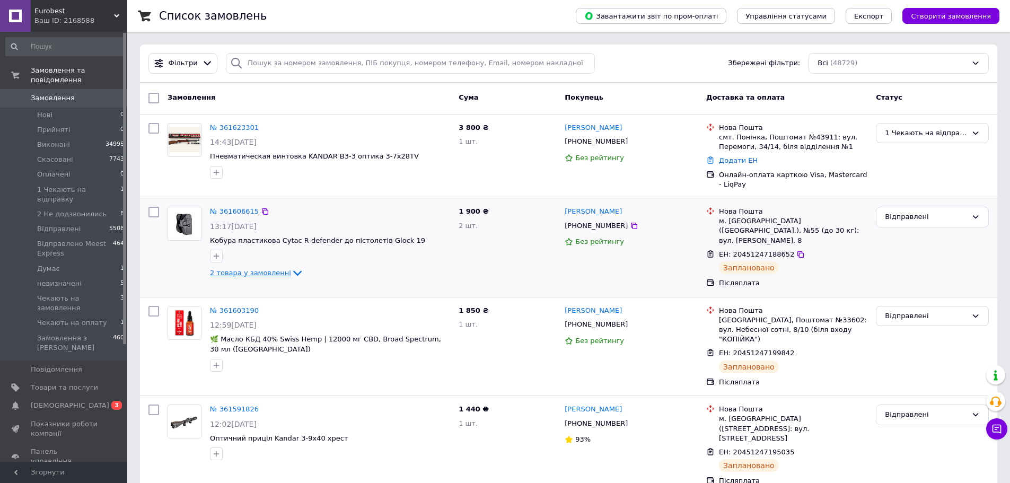
click at [291, 274] on icon at bounding box center [297, 273] width 13 height 13
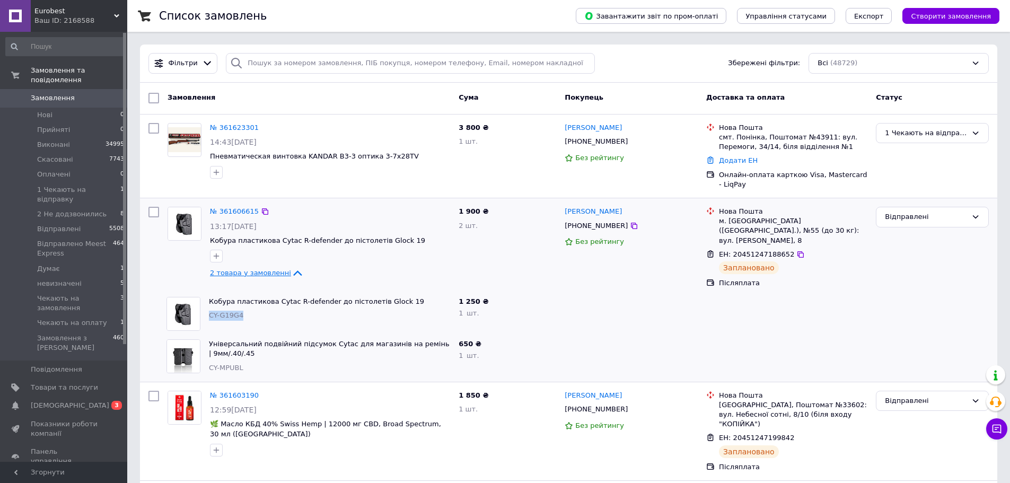
drag, startPoint x: 244, startPoint y: 306, endPoint x: 208, endPoint y: 308, distance: 36.1
click at [208, 308] on div "Кобура пластикова Cytac R-defender до пістолетів Glock 19 CY-G19G4" at bounding box center [330, 314] width 250 height 42
copy span "CY-G19G4"
drag, startPoint x: 208, startPoint y: 358, endPoint x: 234, endPoint y: 359, distance: 26.0
click at [234, 360] on div "Універсальний подвійний підсумок Cytac для магазинів на ремінь | 9мм/.40/.45 CY…" at bounding box center [330, 356] width 250 height 42
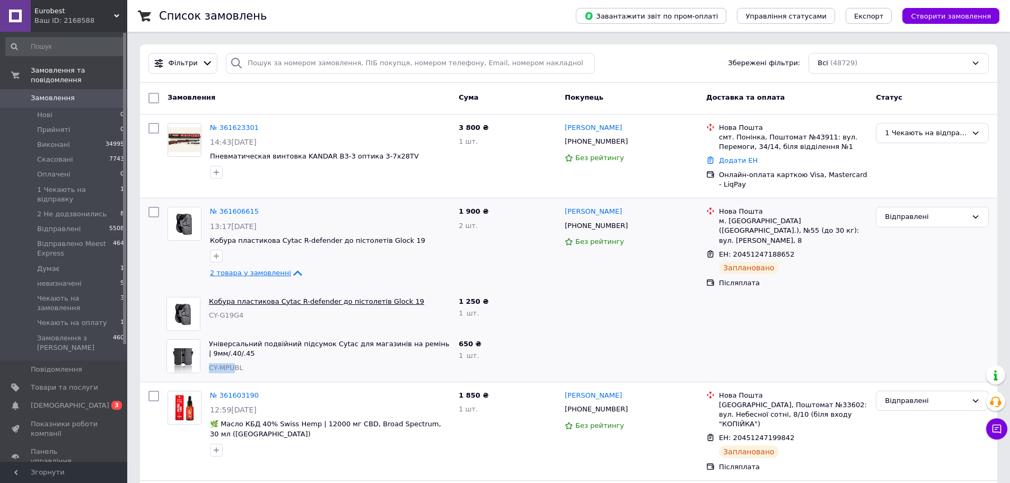
copy span "CY-MPU"
